Goal: Task Accomplishment & Management: Manage account settings

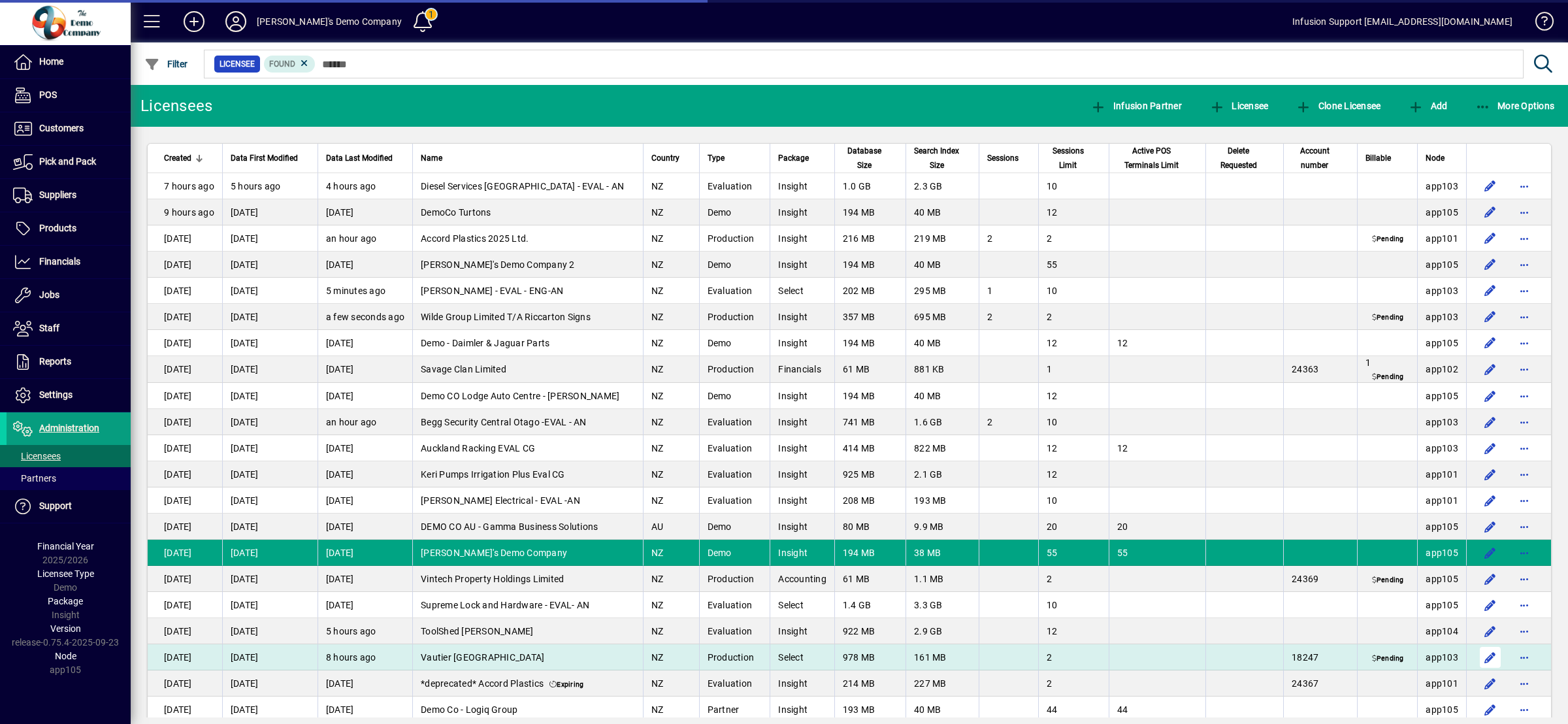
click at [1478, 656] on span "button" at bounding box center [1490, 656] width 32 height 32
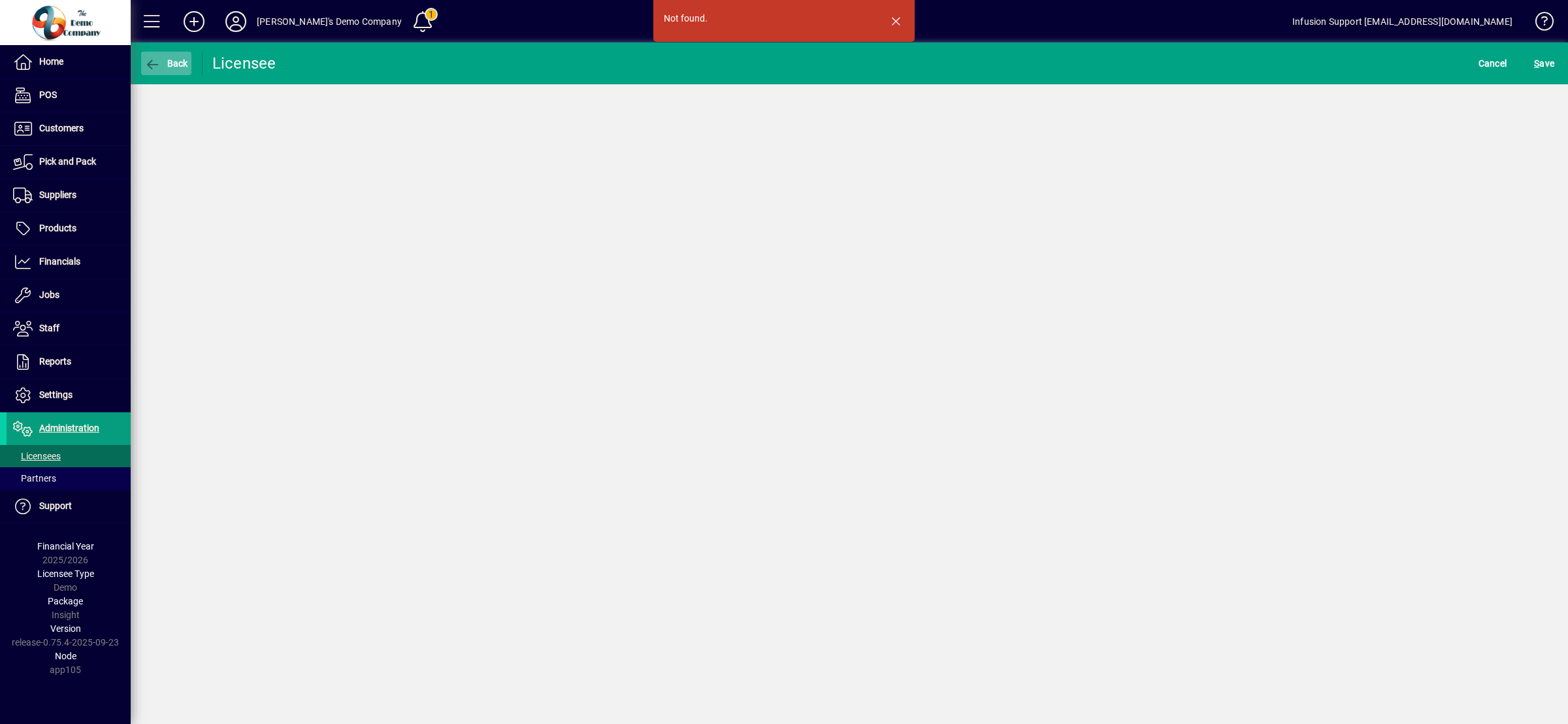
click at [155, 58] on icon "button" at bounding box center [152, 65] width 16 height 13
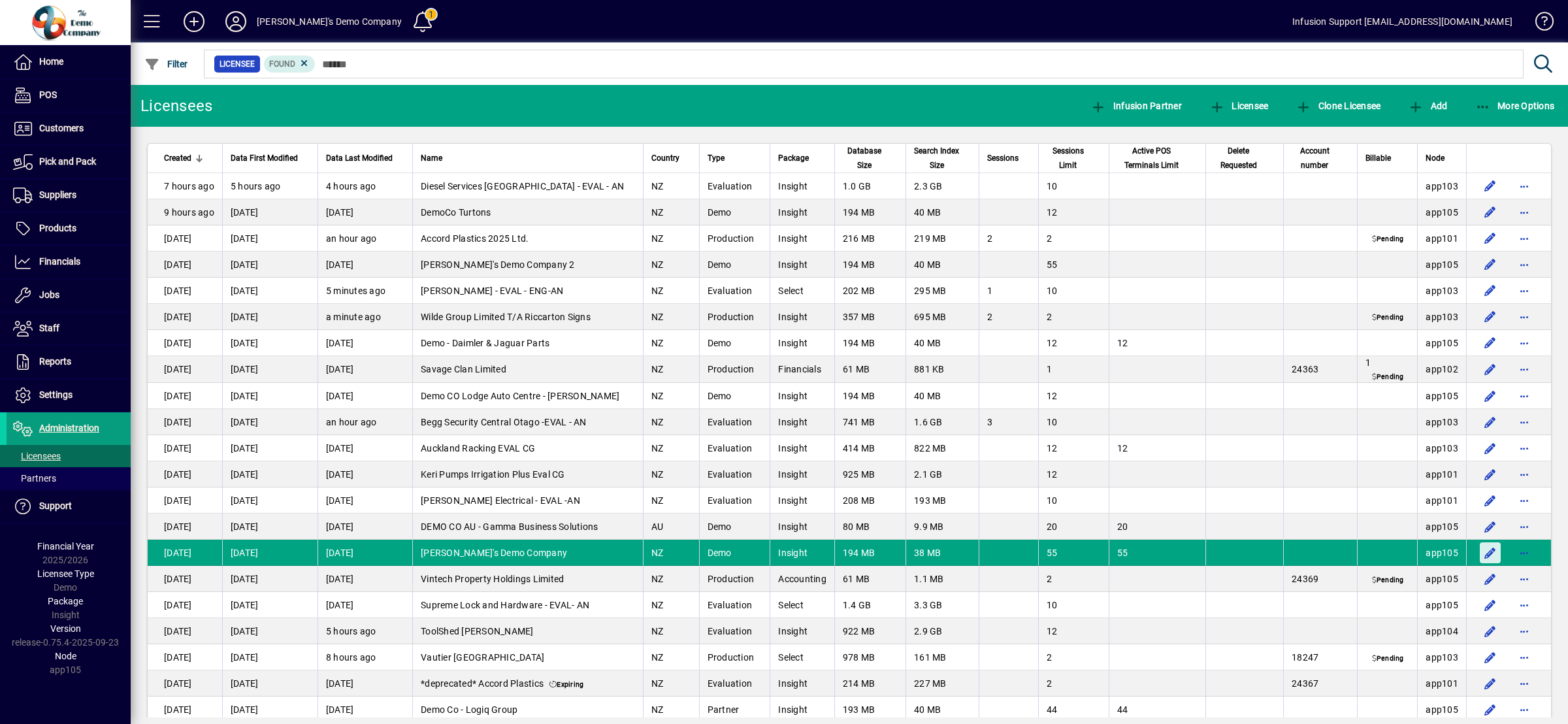
click at [1480, 550] on span "button" at bounding box center [1490, 553] width 32 height 32
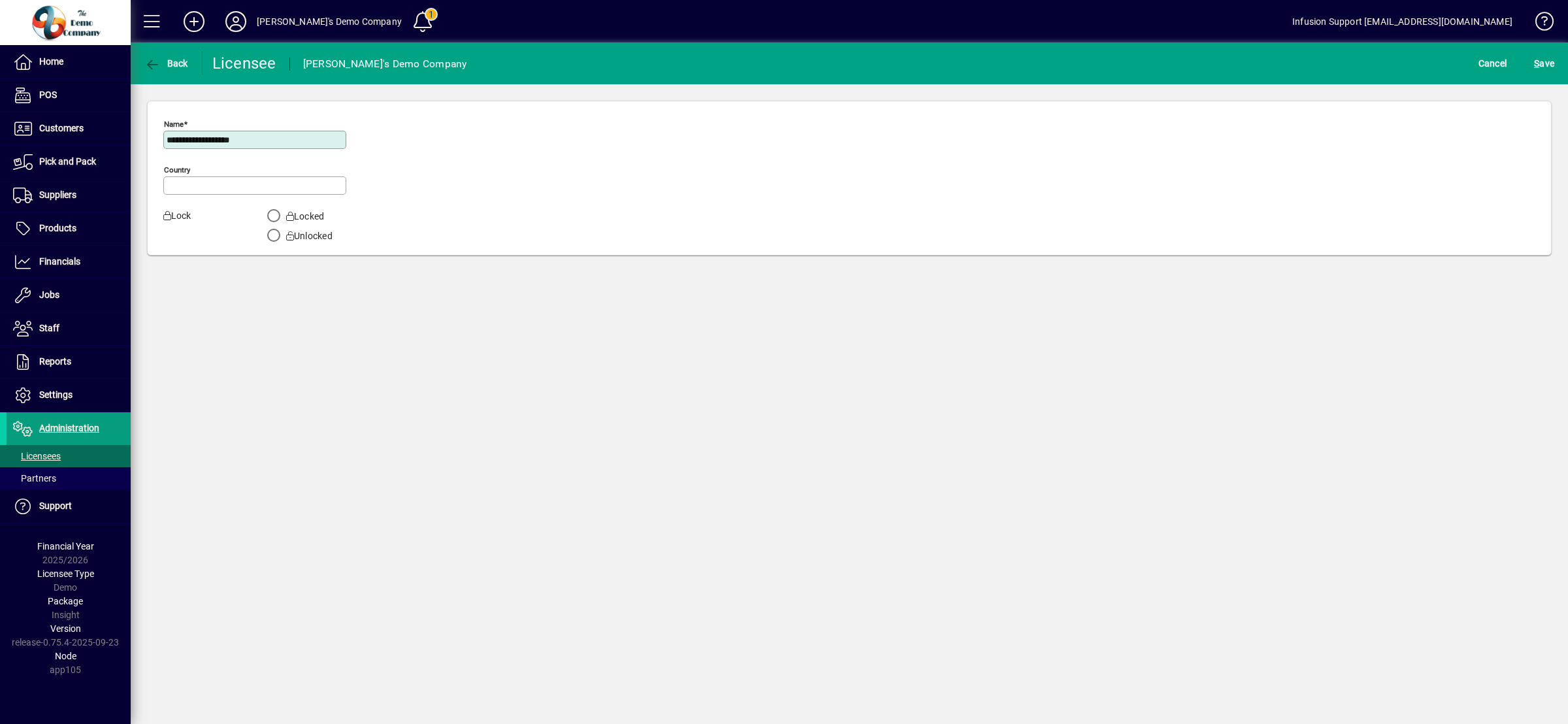
type input "**********"
click at [174, 68] on span "Back" at bounding box center [166, 64] width 44 height 11
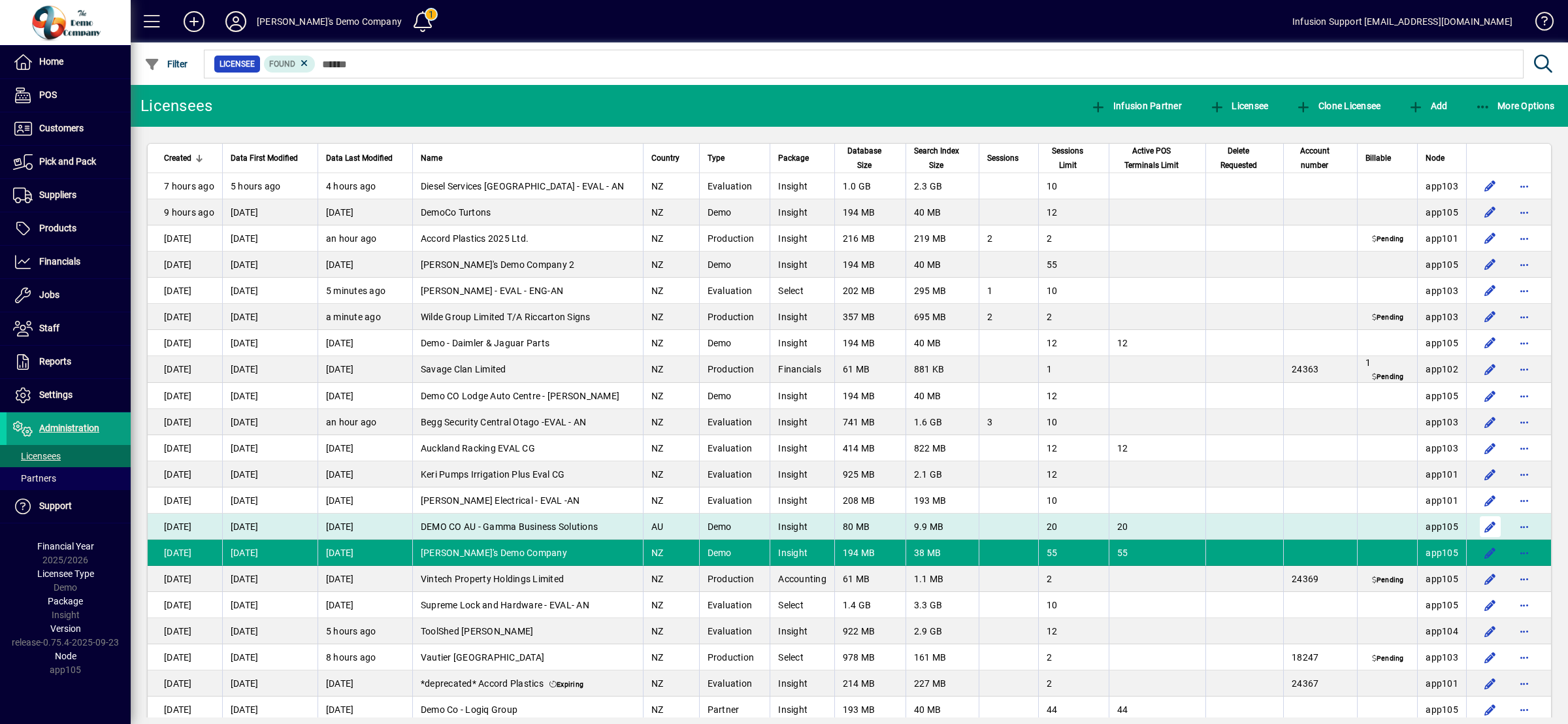
click at [1475, 523] on span "button" at bounding box center [1490, 526] width 32 height 32
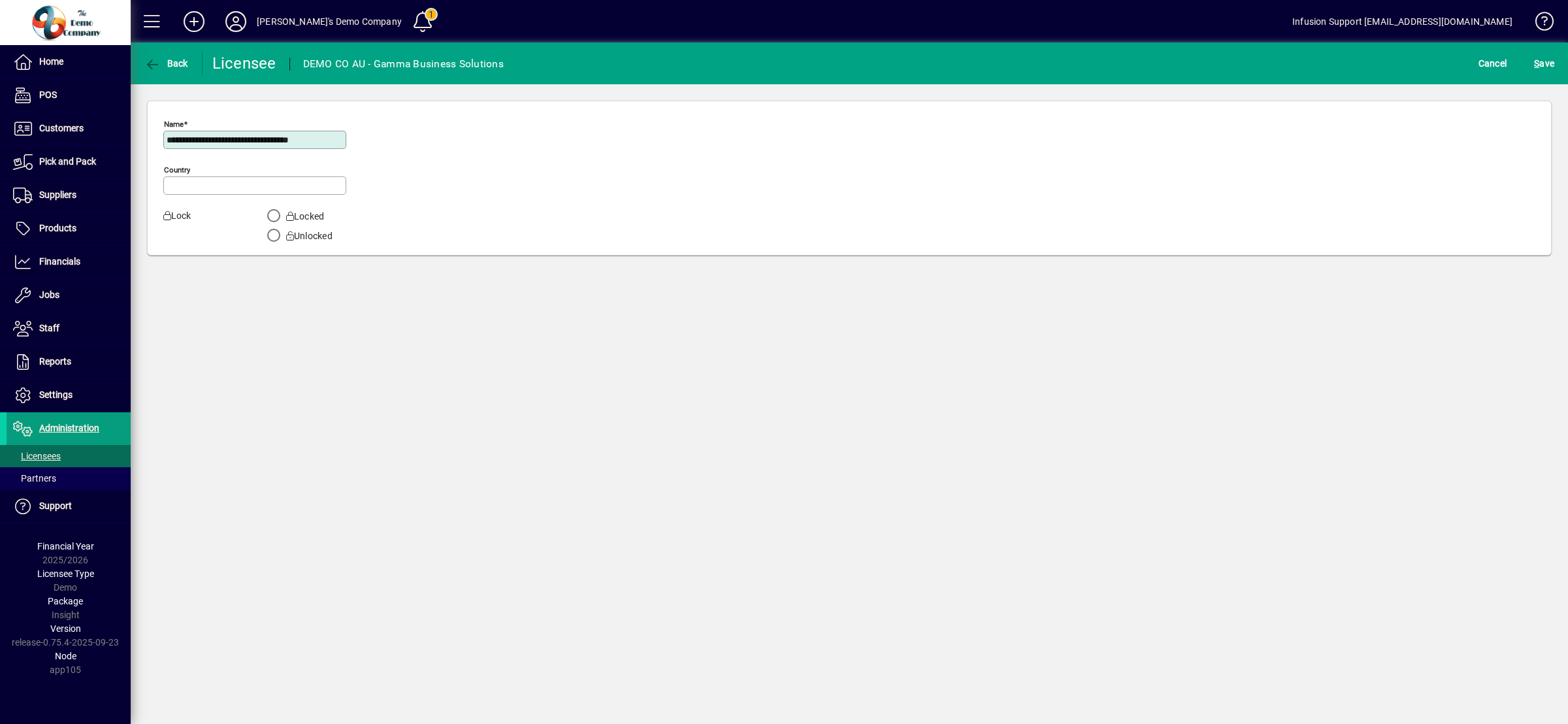
type input "*********"
click at [158, 48] on span "button" at bounding box center [166, 63] width 50 height 32
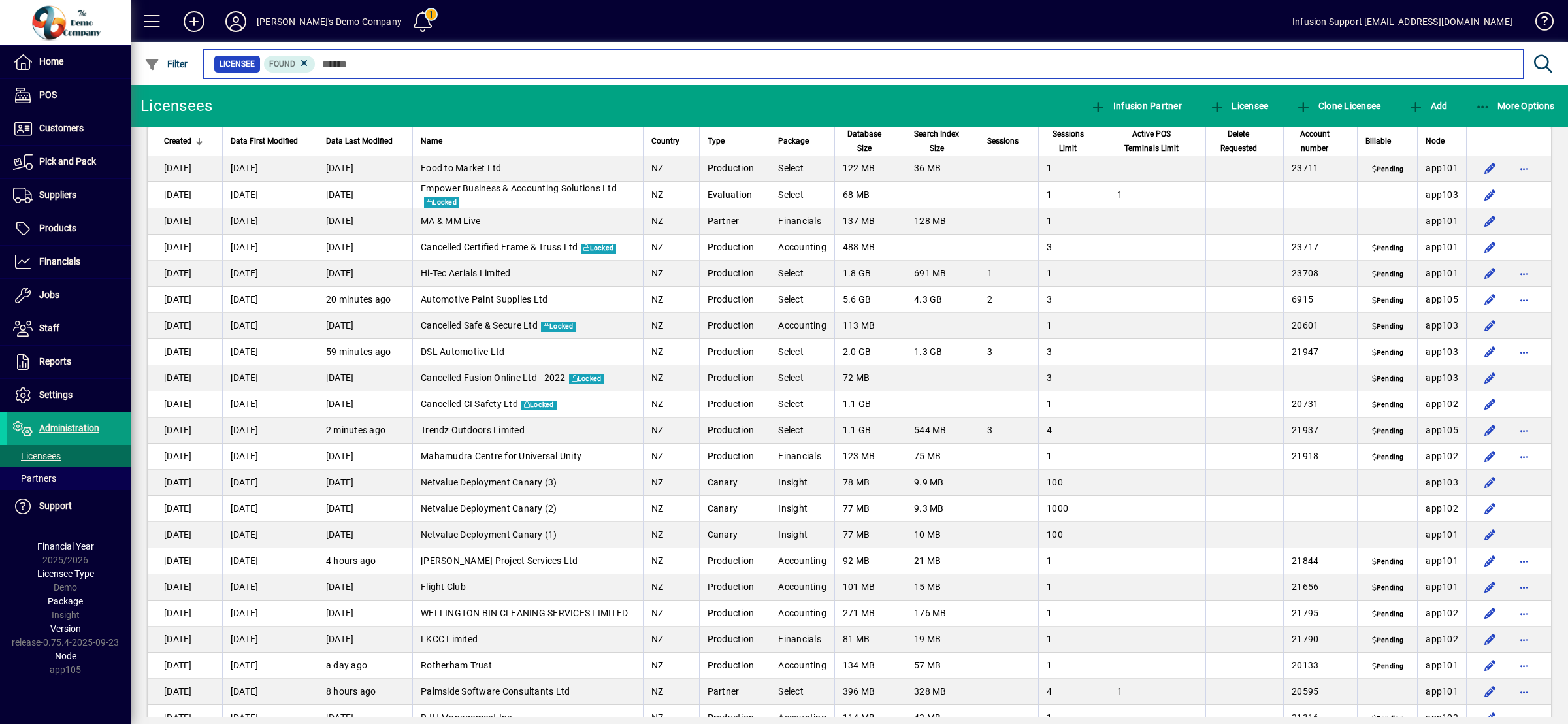
scroll to position [5027, 0]
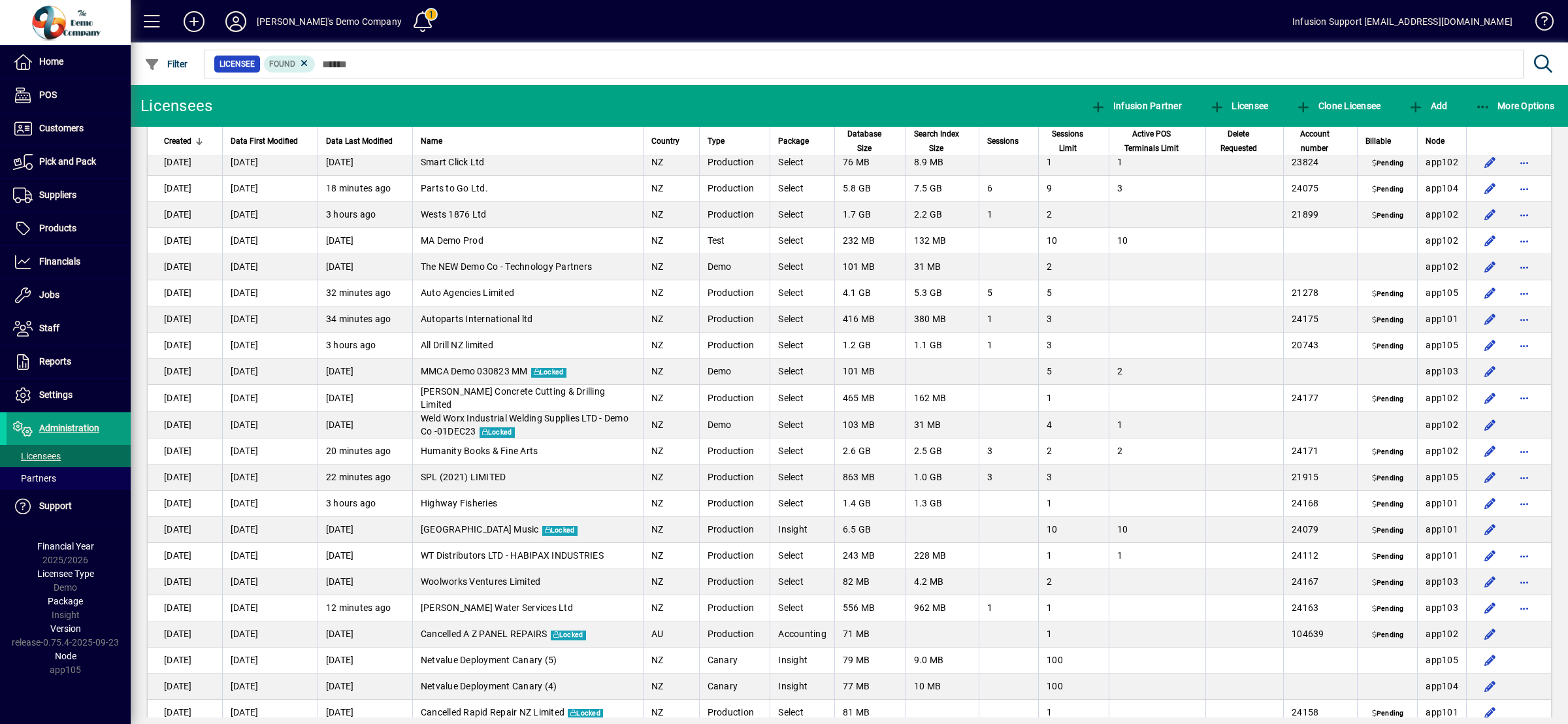
click at [796, 90] on mat-toolbar-row "Licensees Infusion Partner Licensee Clone Licensee Add More Options" at bounding box center [849, 105] width 1437 height 42
click at [654, 91] on mat-toolbar-row "Licensees Infusion Partner Licensee Clone Licensee Add More Options" at bounding box center [849, 105] width 1437 height 42
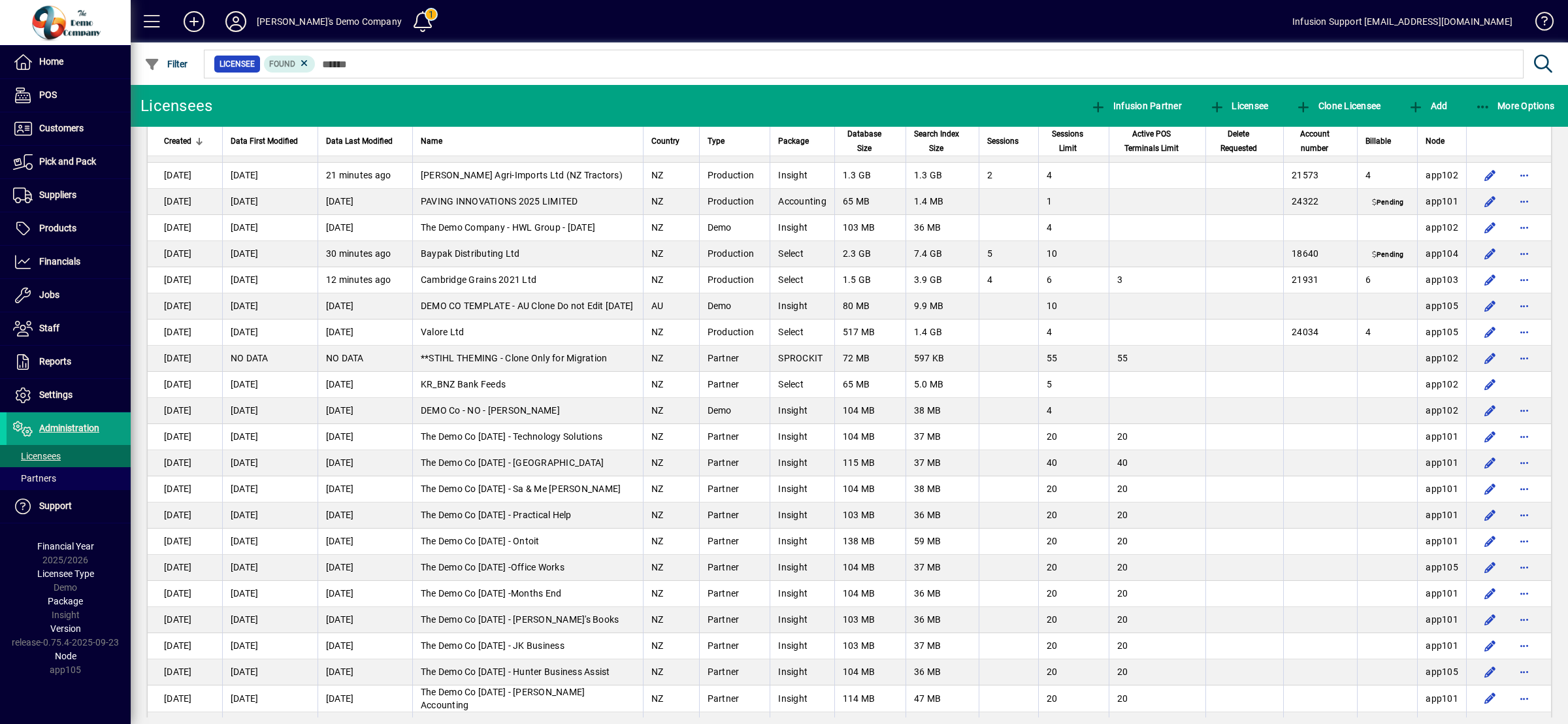
click at [413, 108] on mat-toolbar-row "Licensees Infusion Partner Licensee Clone Licensee Add More Options" at bounding box center [849, 105] width 1437 height 42
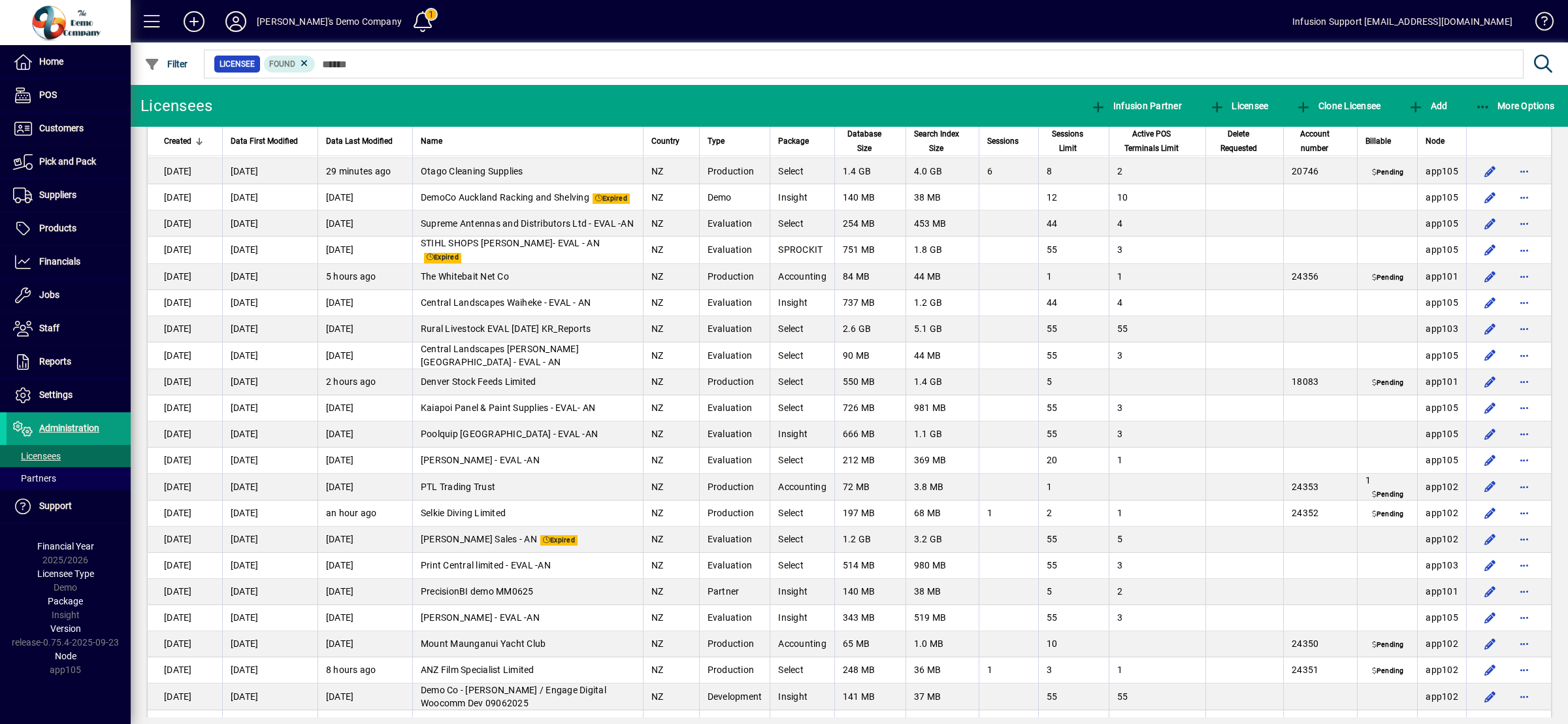
scroll to position [0, 0]
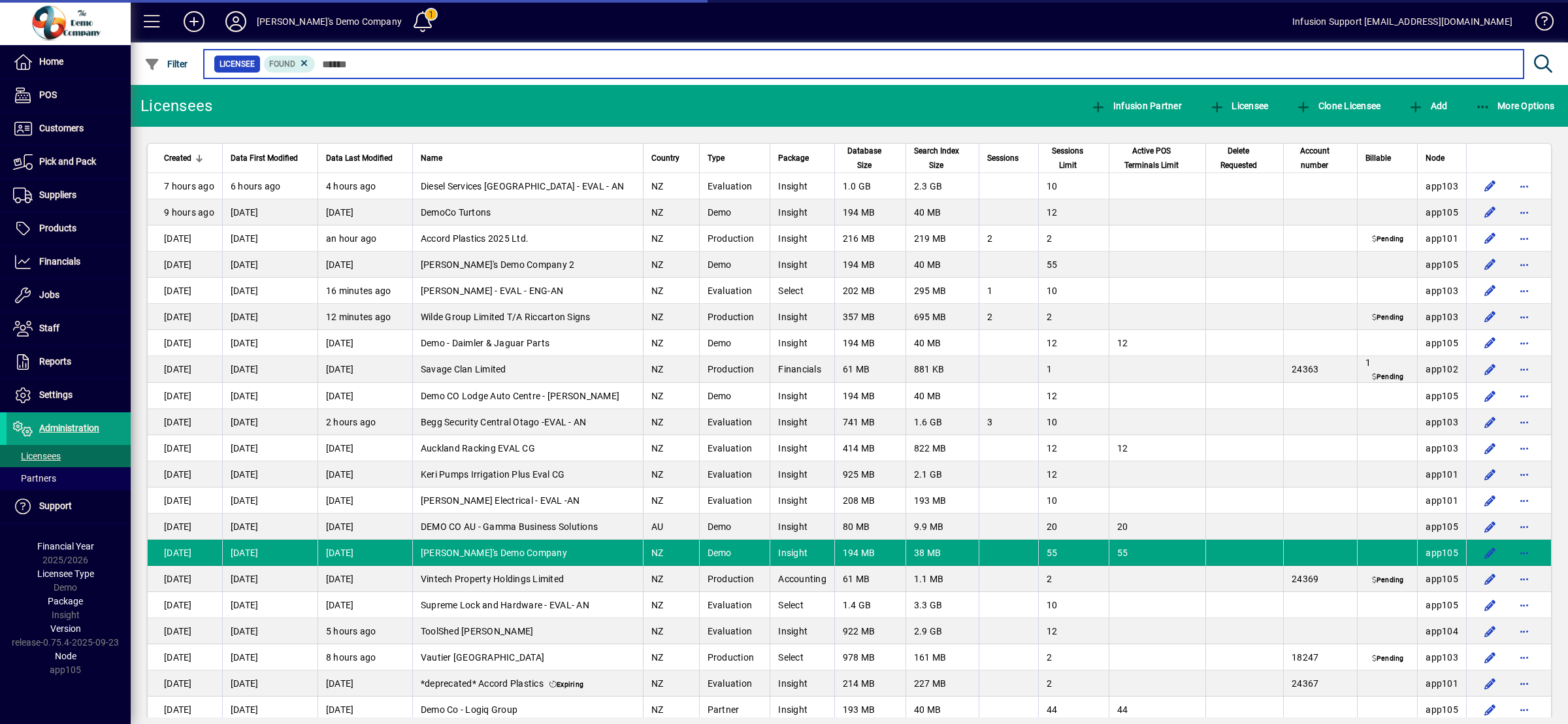
click at [415, 64] on input "text" at bounding box center [914, 64] width 1198 height 18
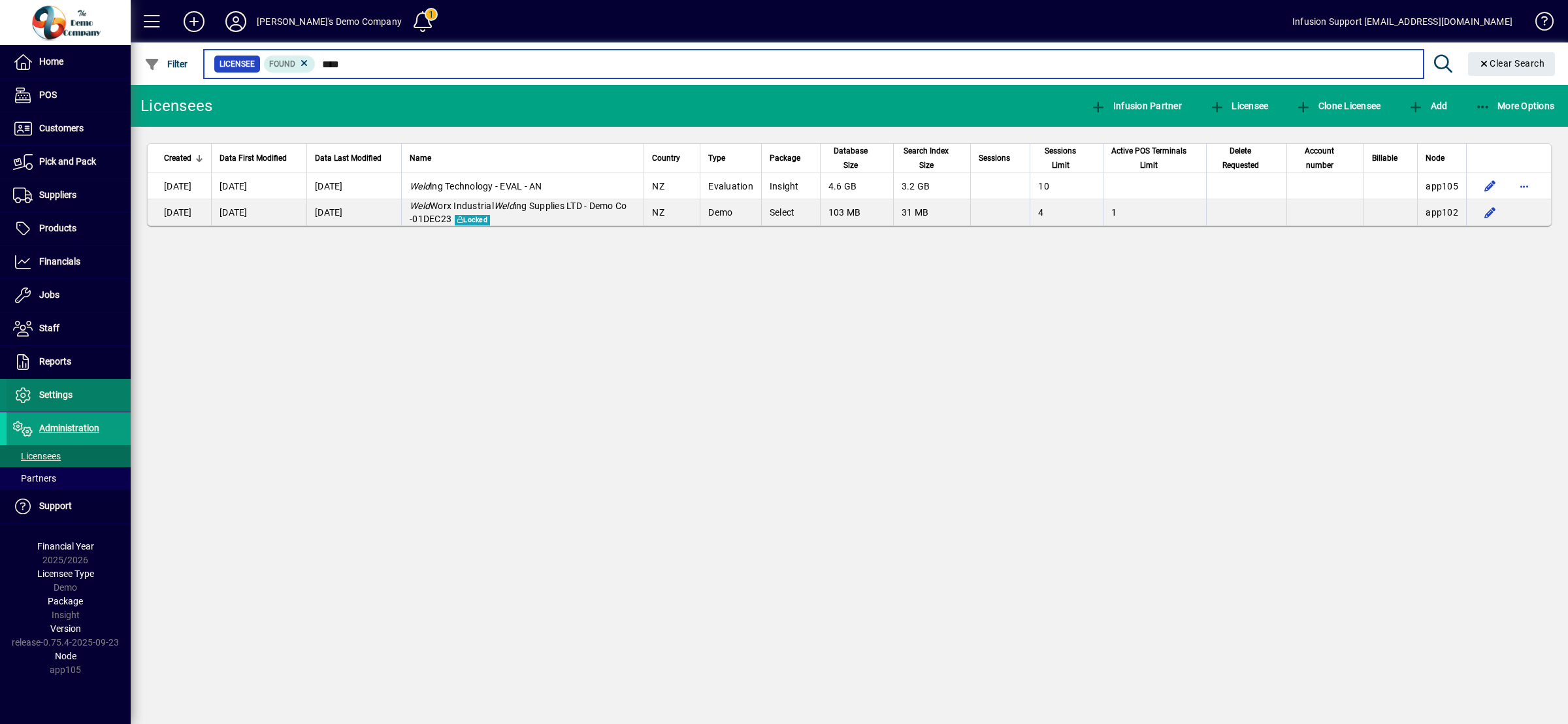
type input "****"
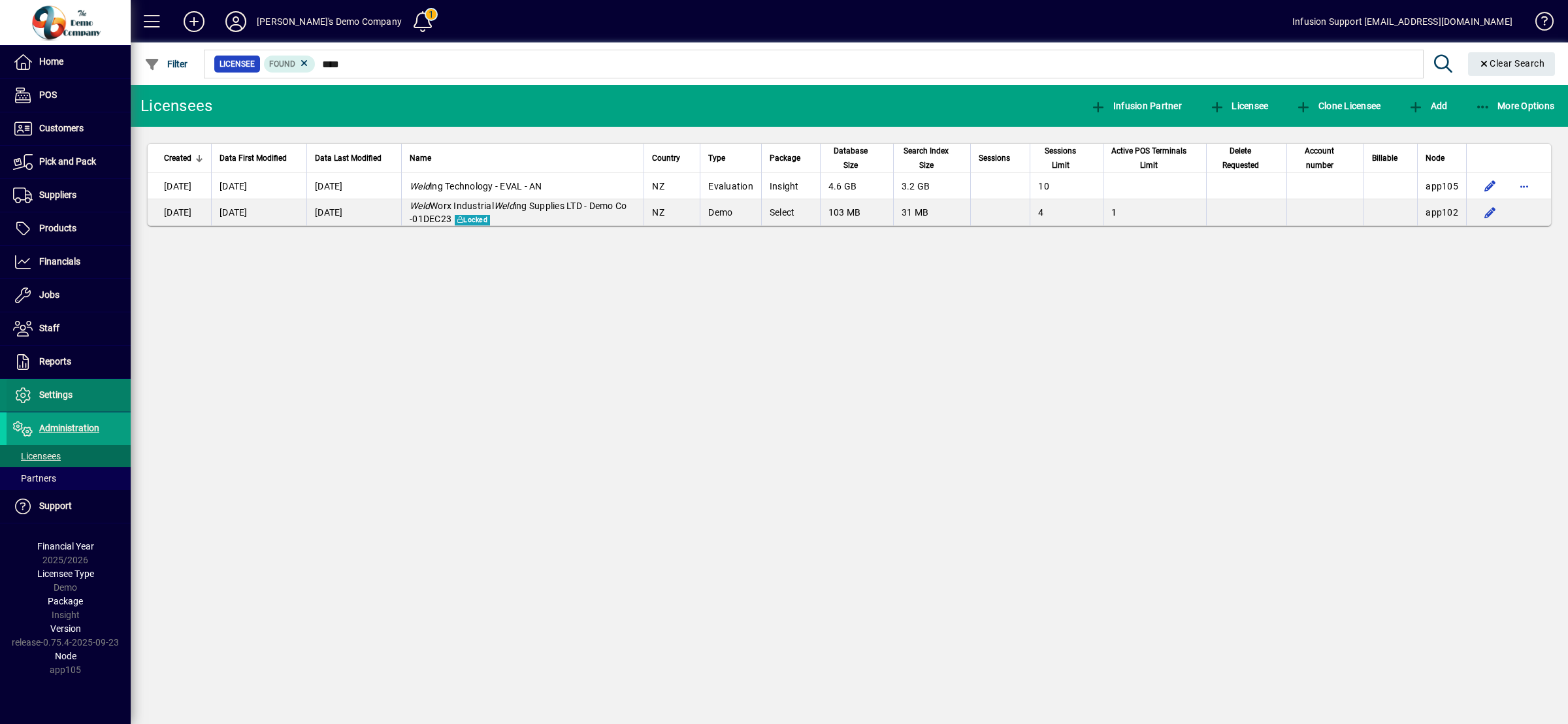
click at [76, 393] on span at bounding box center [68, 395] width 124 height 32
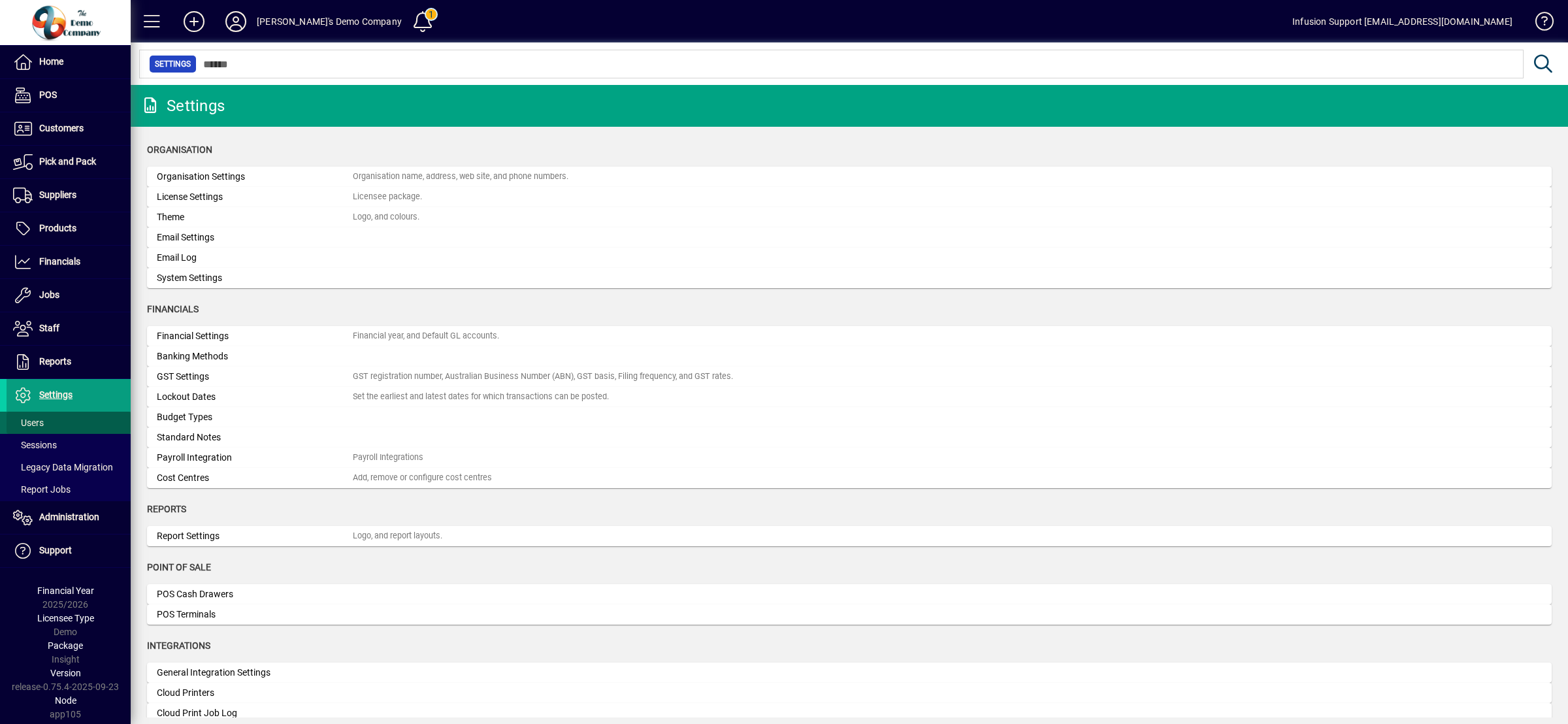
click at [53, 423] on span at bounding box center [68, 422] width 124 height 32
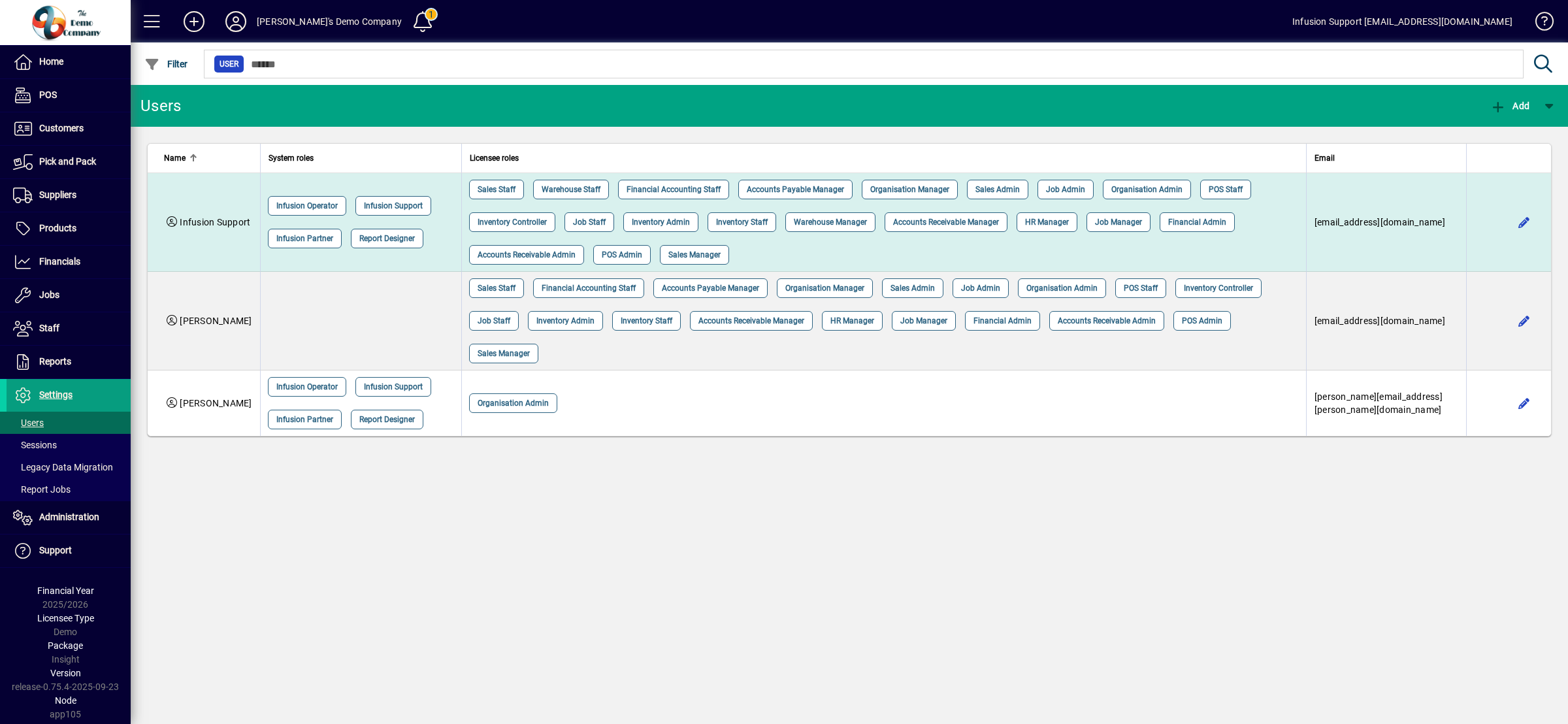
click at [1377, 227] on span "[EMAIL_ADDRESS][DOMAIN_NAME]" at bounding box center [1380, 222] width 131 height 11
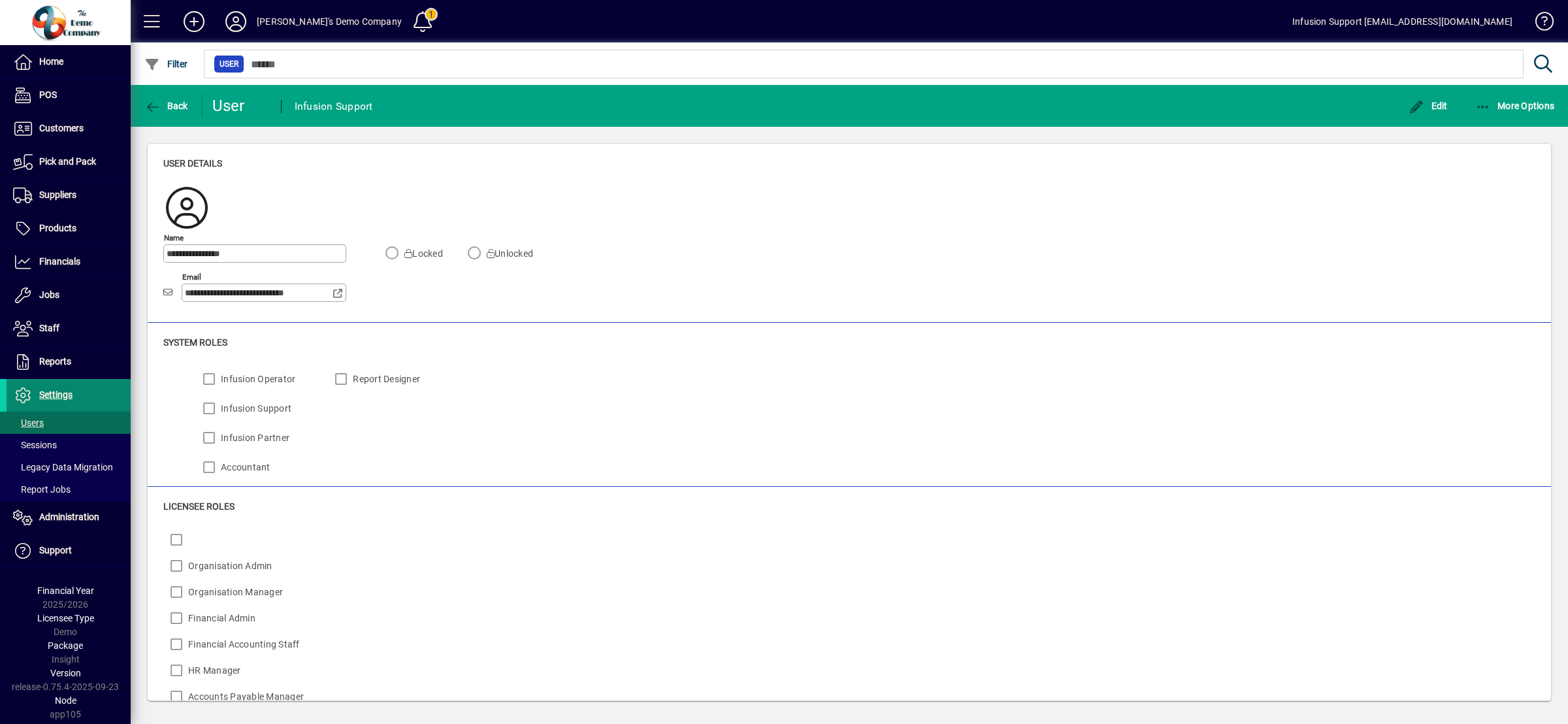
click at [70, 394] on span "Settings" at bounding box center [55, 394] width 33 height 11
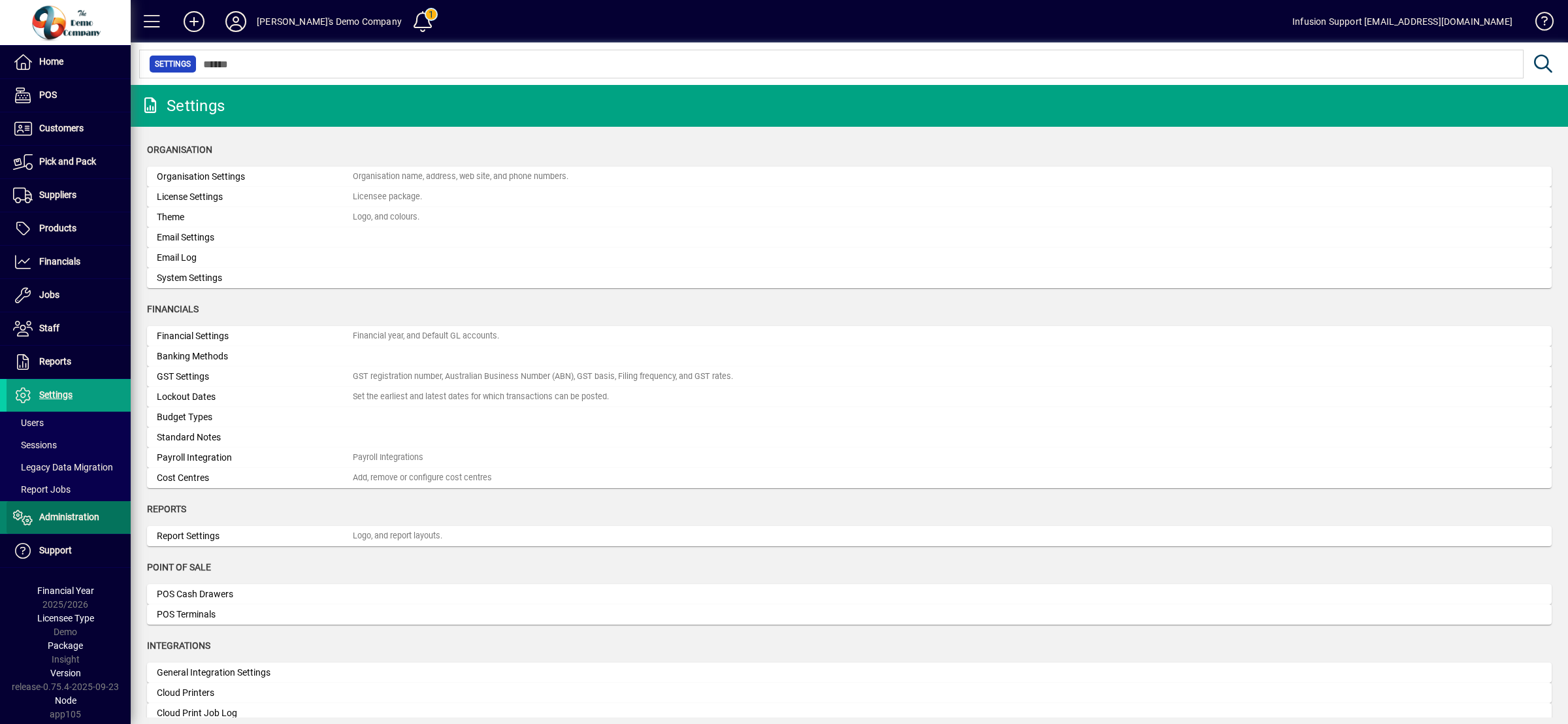
click at [55, 513] on span "Administration" at bounding box center [69, 516] width 60 height 11
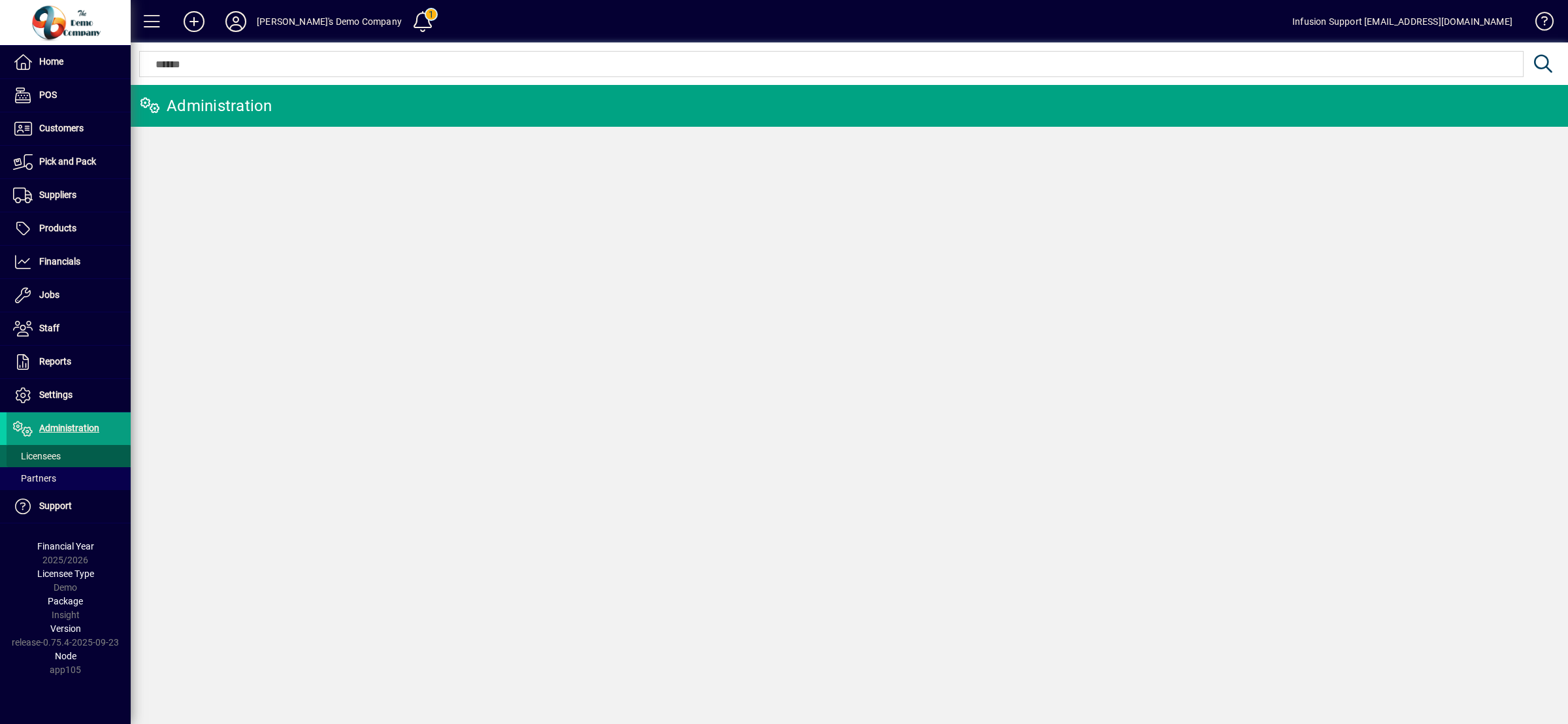
click at [46, 455] on span "Licensees" at bounding box center [37, 456] width 48 height 11
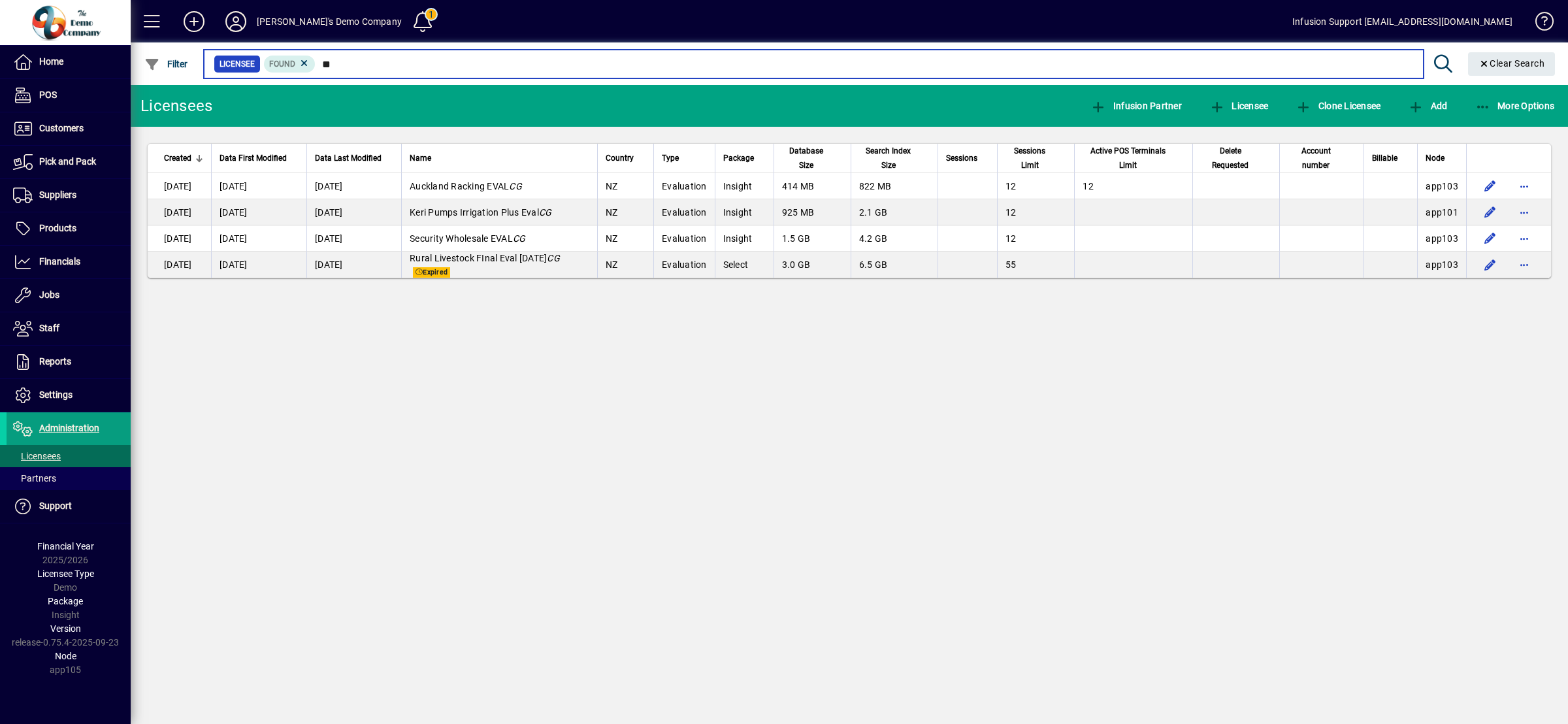
type input "**"
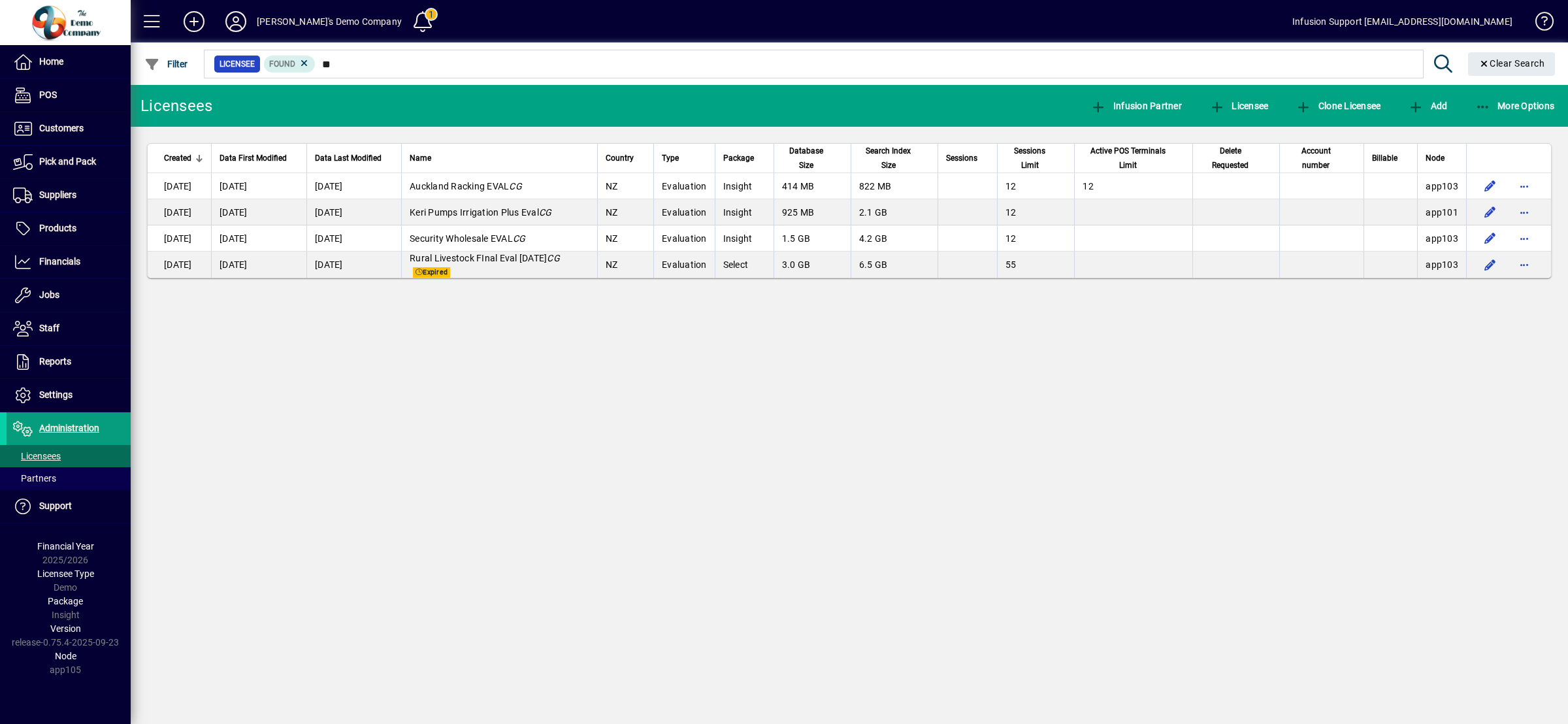
drag, startPoint x: 677, startPoint y: 406, endPoint x: 298, endPoint y: 105, distance: 484.0
click at [678, 385] on div "Licensees Infusion Partner Licensee Clone Licensee Add More Options Created Dat…" at bounding box center [849, 404] width 1437 height 639
click at [981, 442] on div "Licensees Infusion Partner Licensee Clone Licensee Add More Options Created Dat…" at bounding box center [849, 404] width 1437 height 639
